Goal: Check status: Check status

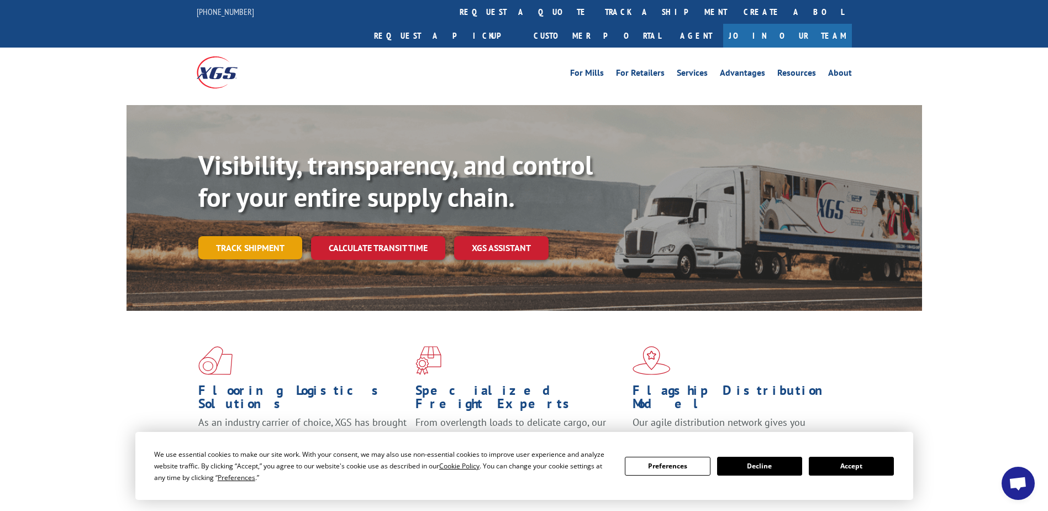
click at [248, 236] on link "Track shipment" at bounding box center [250, 247] width 104 height 23
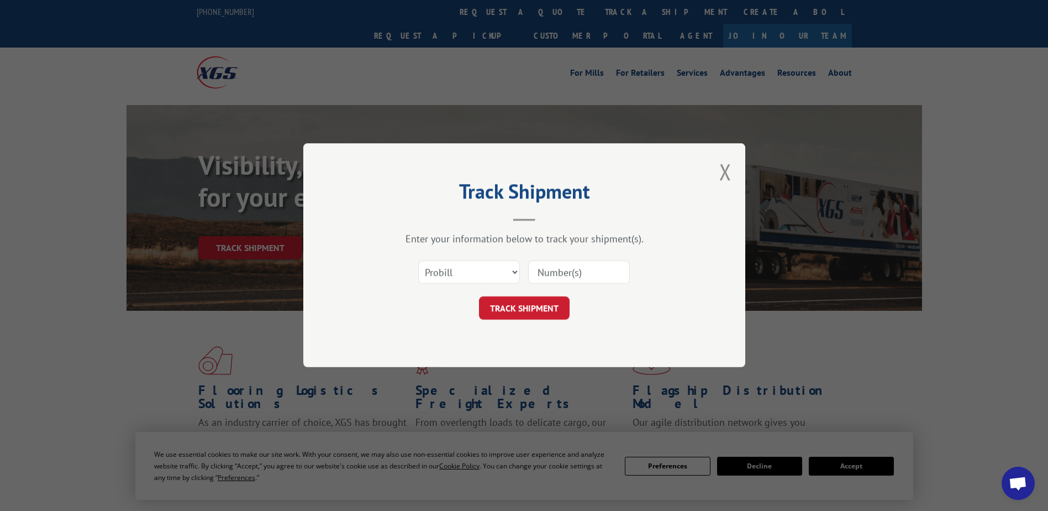
drag, startPoint x: 557, startPoint y: 275, endPoint x: 492, endPoint y: 281, distance: 65.5
click at [554, 275] on input at bounding box center [579, 272] width 102 height 23
click at [465, 281] on select "Select category... Probill BOL PO" at bounding box center [469, 272] width 102 height 23
select select "bol"
click at [418, 261] on select "Select category... Probill BOL PO" at bounding box center [469, 272] width 102 height 23
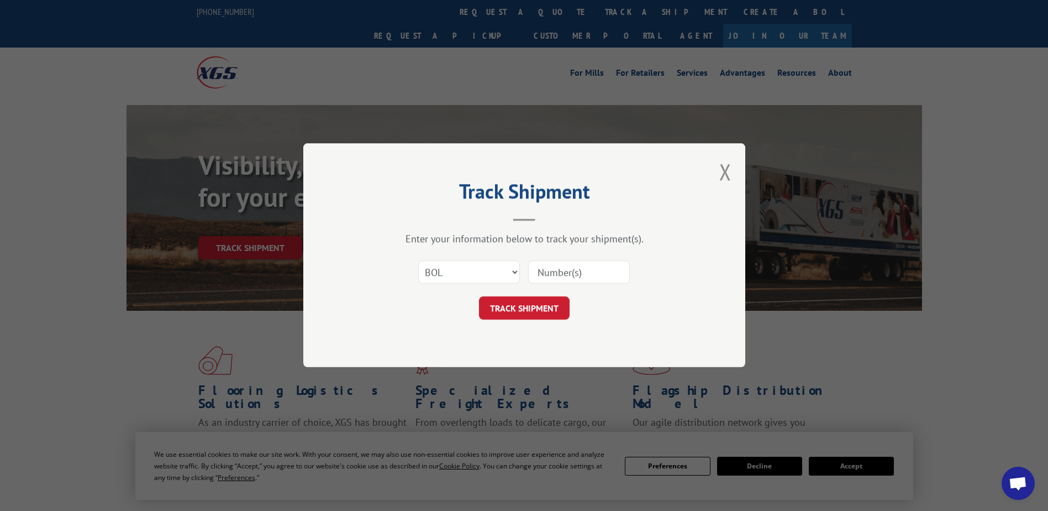
click at [618, 255] on div "Select category... Probill BOL PO" at bounding box center [525, 272] width 332 height 36
click at [599, 265] on input at bounding box center [579, 272] width 102 height 23
paste input "S268-ORD2515918"
click at [566, 267] on input "S268-ORD2515918" at bounding box center [579, 272] width 102 height 23
type input "S268ORD2515918"
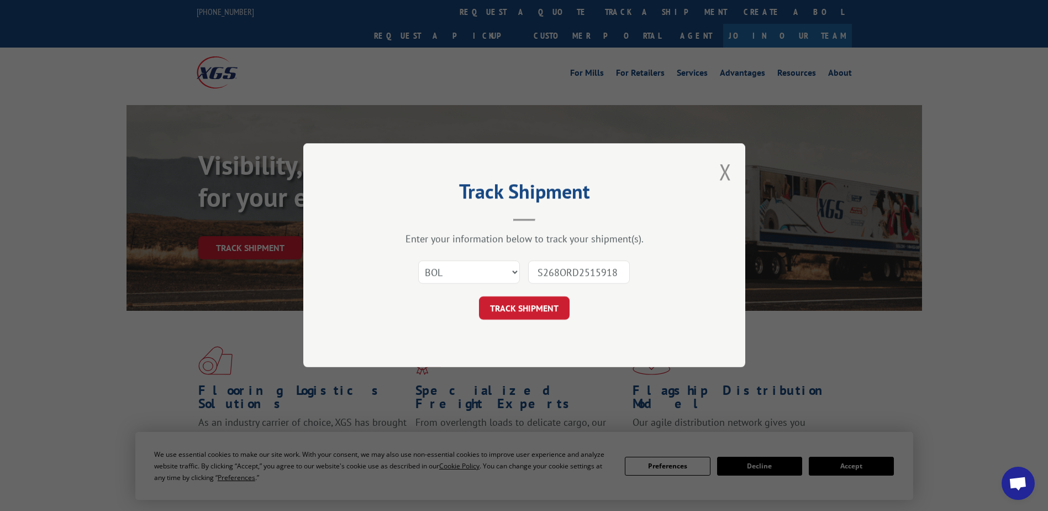
click button "TRACK SHIPMENT" at bounding box center [524, 308] width 91 height 23
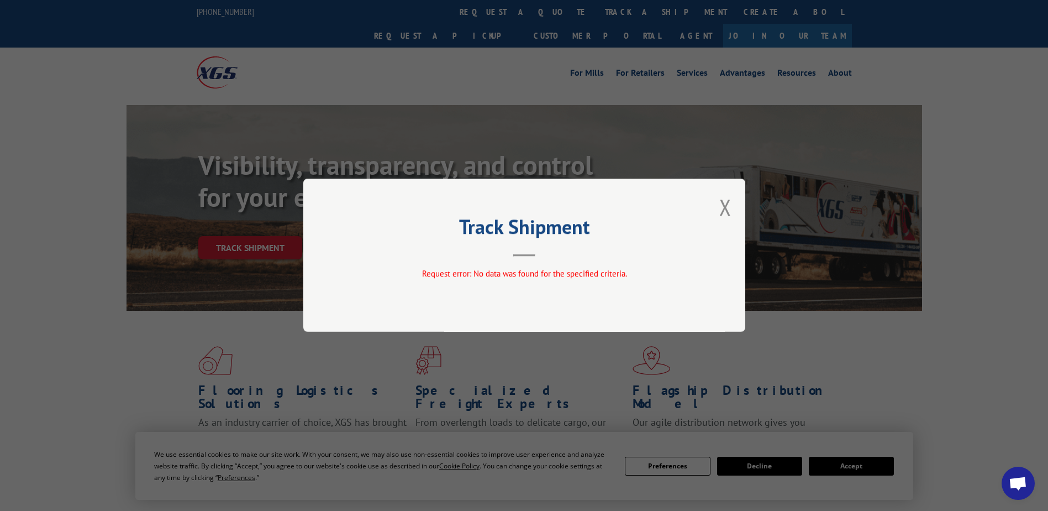
drag, startPoint x: 726, startPoint y: 208, endPoint x: 671, endPoint y: 213, distance: 54.4
click at [725, 208] on button "Close modal" at bounding box center [726, 206] width 12 height 29
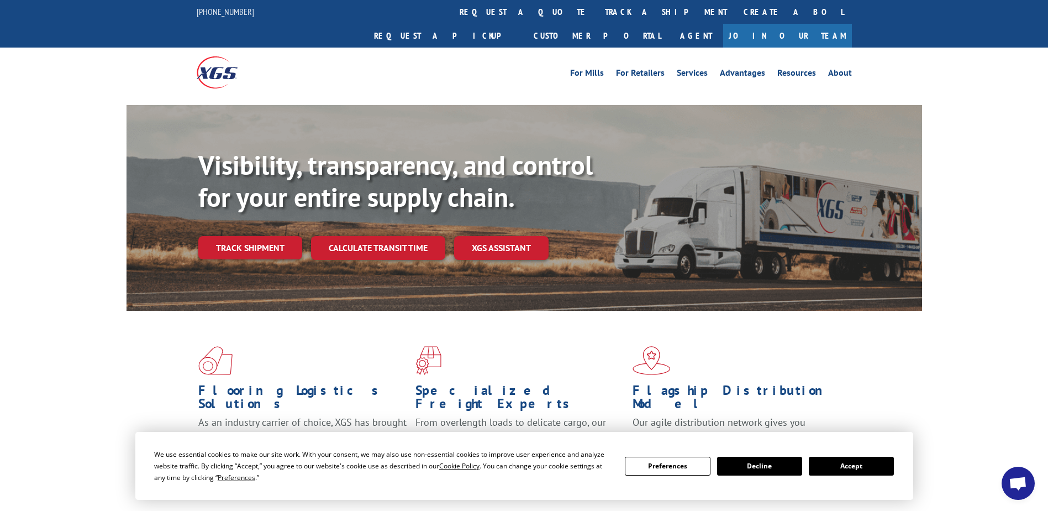
click at [265, 236] on link "Track shipment" at bounding box center [250, 247] width 104 height 23
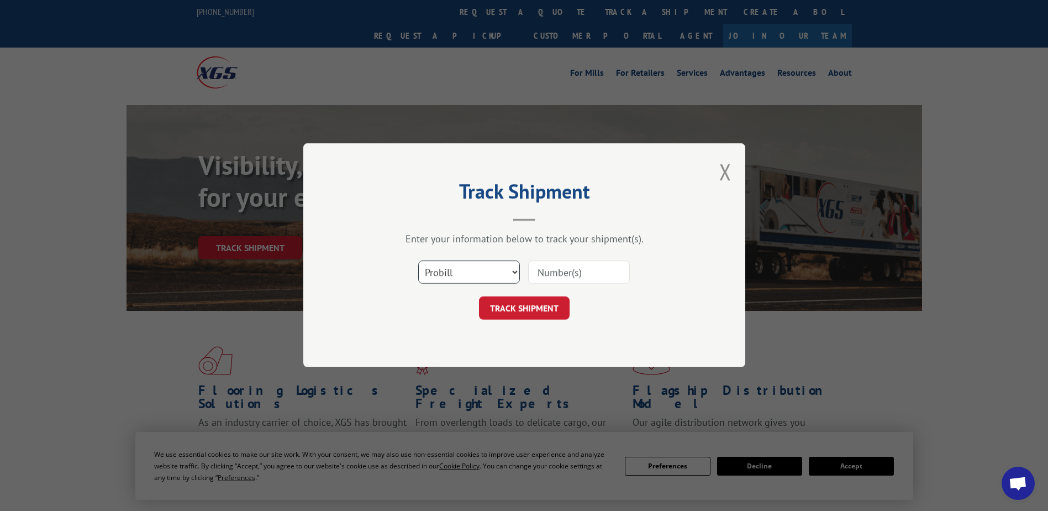
click at [493, 278] on select "Select category... Probill BOL PO" at bounding box center [469, 272] width 102 height 23
select select "bol"
click at [418, 261] on select "Select category... Probill BOL PO" at bounding box center [469, 272] width 102 height 23
click at [615, 274] on input at bounding box center [579, 272] width 102 height 23
paste input "S268-ORD2515918"
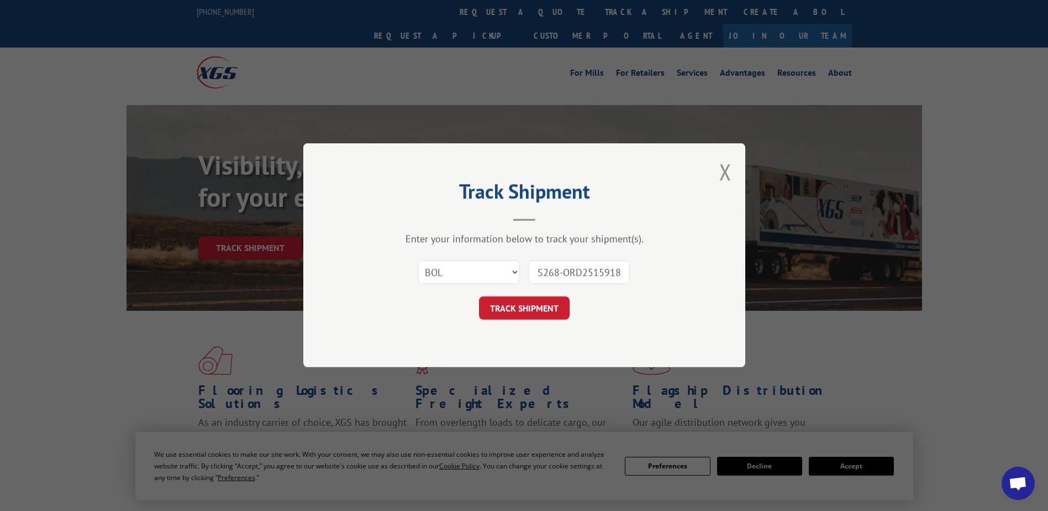
click at [547, 295] on form "Select category... Probill BOL PO S268-ORD2515918 TRACK SHIPMENT" at bounding box center [525, 287] width 332 height 66
click at [566, 276] on input "S268-ORD2515918" at bounding box center [579, 272] width 102 height 23
type input "S268ORD2515918"
click button "TRACK SHIPMENT" at bounding box center [524, 308] width 91 height 23
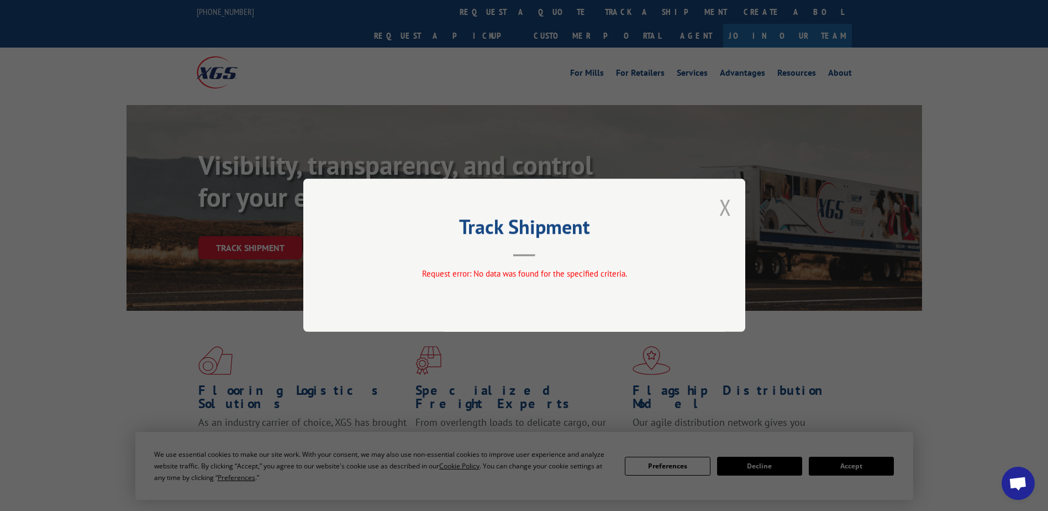
click at [727, 213] on button "Close modal" at bounding box center [726, 206] width 12 height 29
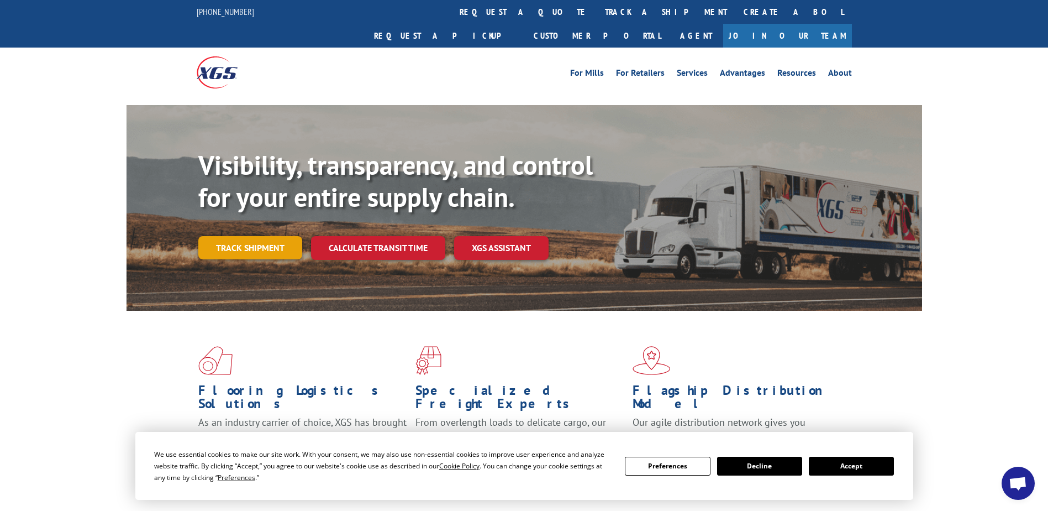
click at [248, 236] on link "Track shipment" at bounding box center [250, 247] width 104 height 23
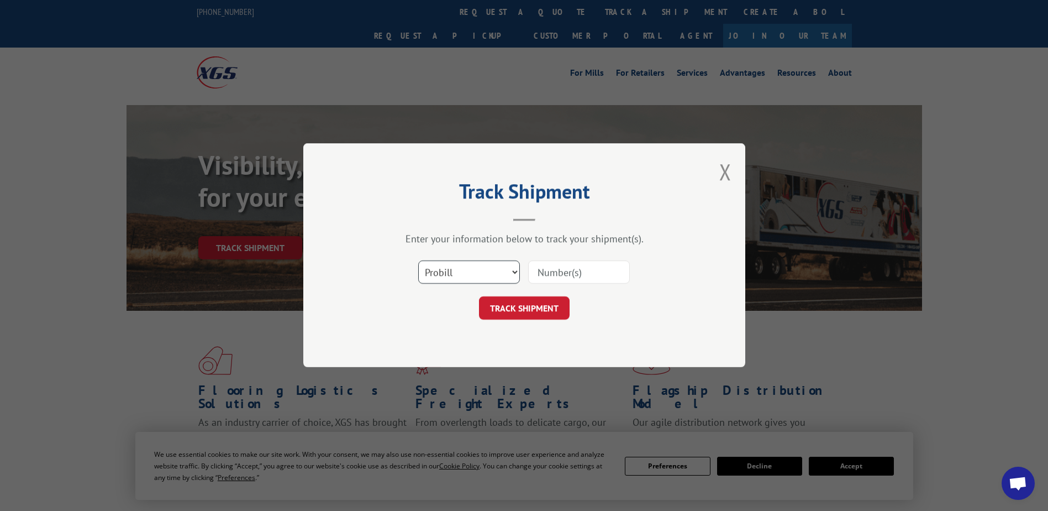
click at [473, 286] on div "Select category... Probill BOL PO" at bounding box center [525, 272] width 332 height 36
select select "bol"
click at [418, 261] on select "Select category... Probill BOL PO" at bounding box center [469, 272] width 102 height 23
click at [577, 271] on input at bounding box center [579, 272] width 102 height 23
paste input "S268-ORD2515918"
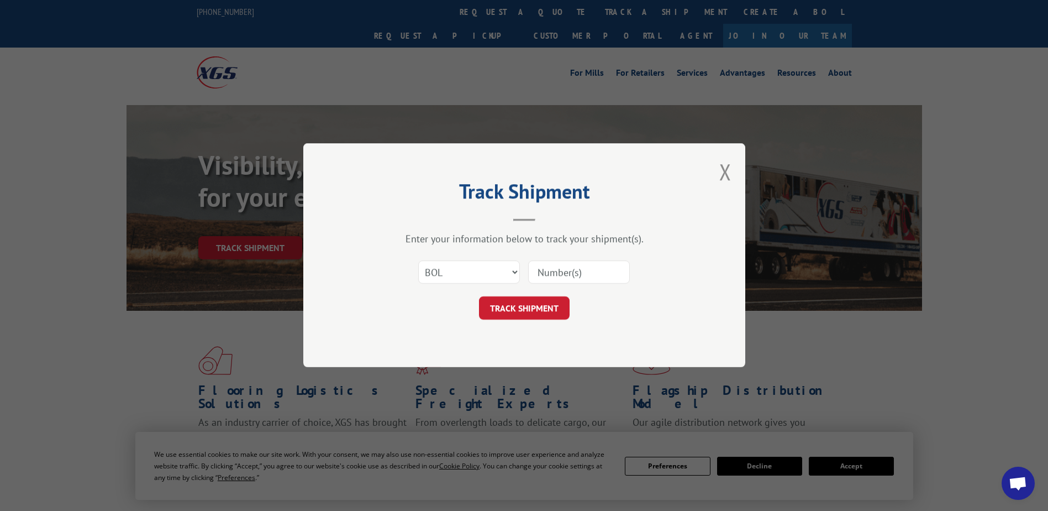
type input "S268-ORD2515918"
click button "TRACK SHIPMENT" at bounding box center [524, 308] width 91 height 23
